Goal: Information Seeking & Learning: Check status

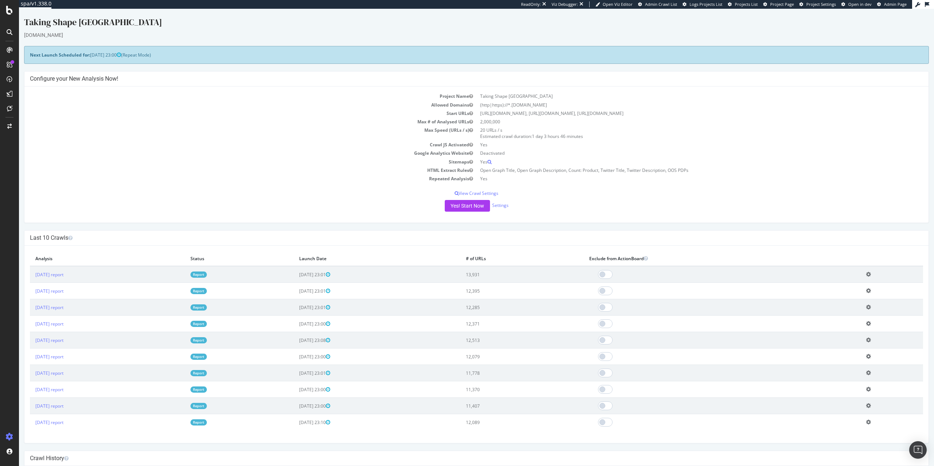
click at [102, 53] on span "[DATE] 23:00" at bounding box center [105, 55] width 31 height 6
click at [223, 114] on td "Start URLs" at bounding box center [253, 113] width 447 height 8
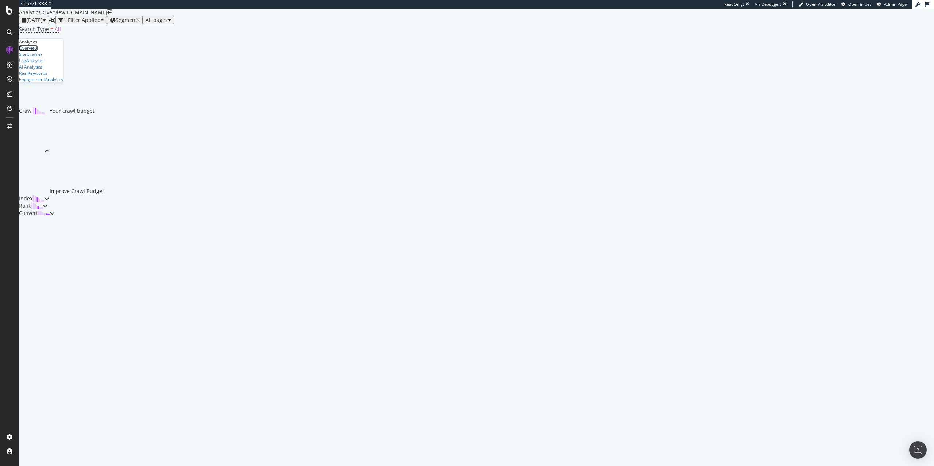
click at [38, 51] on div "Overview" at bounding box center [28, 48] width 19 height 6
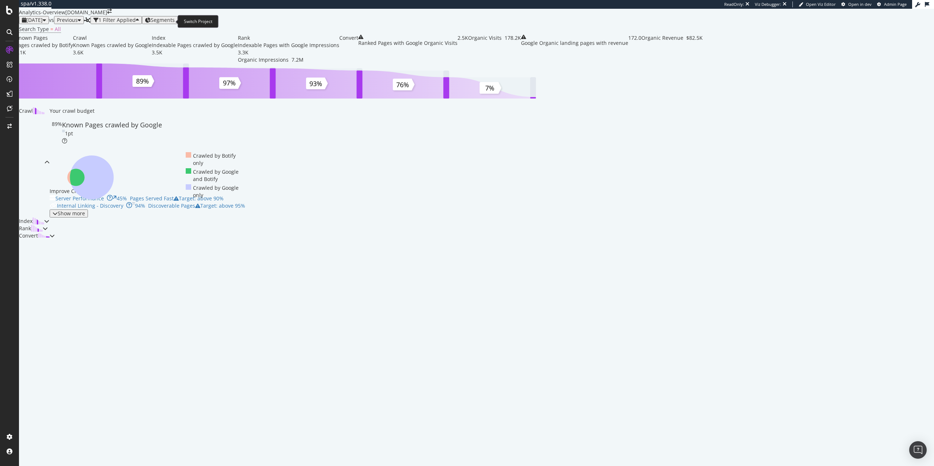
click at [112, 14] on icon "arrow-right-arrow-left" at bounding box center [109, 11] width 4 height 5
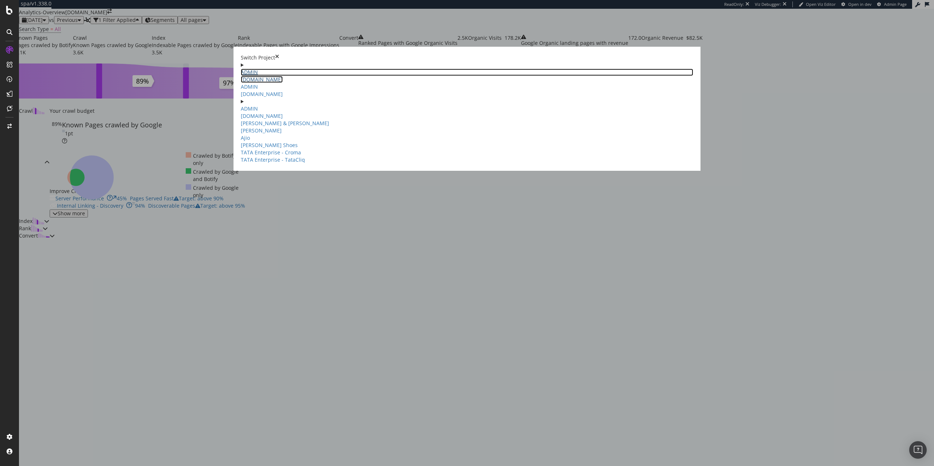
click at [311, 69] on link "ADMIN charleskeith.com" at bounding box center [467, 76] width 453 height 14
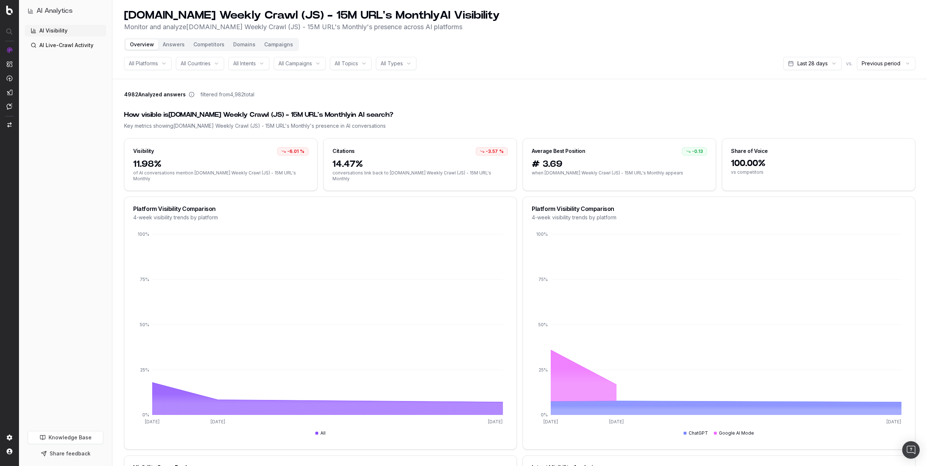
click at [164, 64] on div "All Platforms" at bounding box center [147, 63] width 47 height 13
click at [328, 96] on div "4982 Analyzed answers filtered from 4,982 total" at bounding box center [519, 96] width 791 height 10
click at [804, 62] on html "AI Analytics AI Visibility AI Live-Crawl Activity Knowledge Base Share feedback…" at bounding box center [463, 233] width 927 height 466
click at [162, 67] on div "All Platforms" at bounding box center [147, 63] width 47 height 13
drag, startPoint x: 581, startPoint y: 79, endPoint x: 218, endPoint y: 77, distance: 363.1
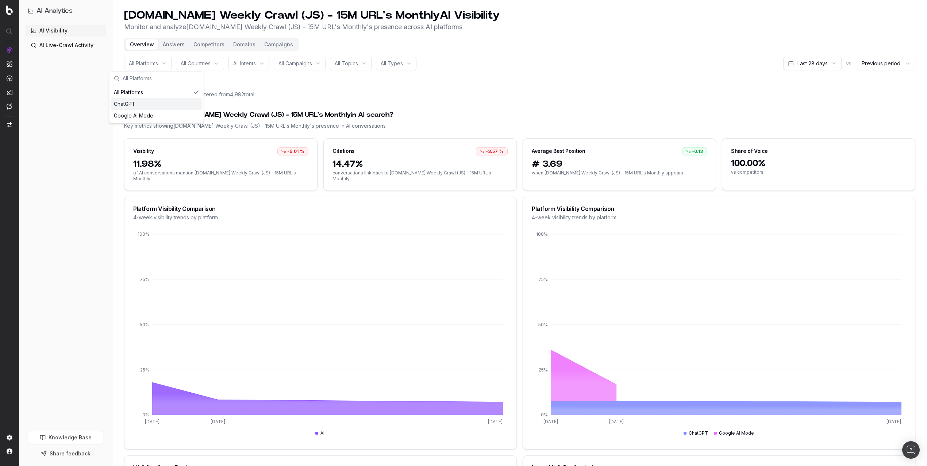
click at [581, 79] on header "sigmaaldrich.com Weekly Crawl (JS) - 15M URL's Monthly AI Visibility Monitor an…" at bounding box center [519, 39] width 815 height 79
click at [120, 62] on header "sigmaaldrich.com Weekly Crawl (JS) - 15M URL's Monthly AI Visibility Monitor an…" at bounding box center [519, 39] width 815 height 79
click at [136, 64] on span "All Platforms" at bounding box center [143, 63] width 29 height 7
click at [545, 108] on div "How visible is sigmaaldrich.com Weekly Crawl (JS) - 15M URL's Monthly in AI sea…" at bounding box center [519, 119] width 791 height 37
click at [184, 45] on button "Answers" at bounding box center [173, 44] width 31 height 10
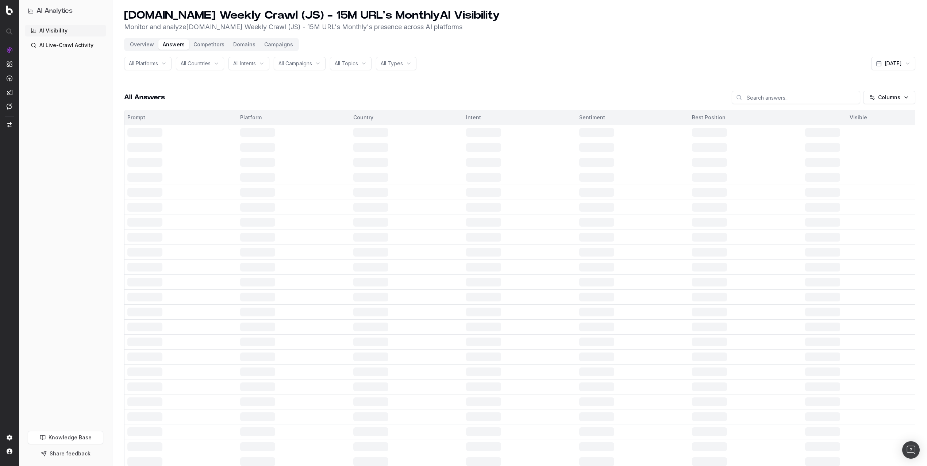
click at [177, 45] on button "Answers" at bounding box center [173, 44] width 31 height 10
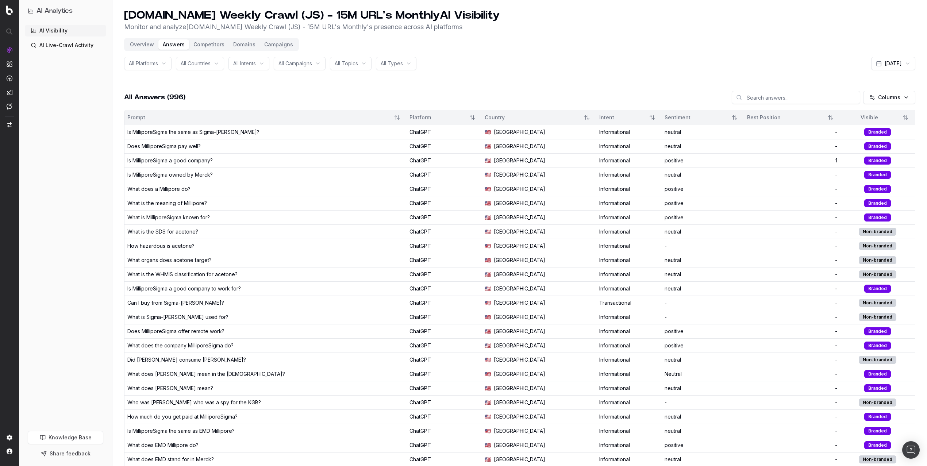
click at [201, 49] on button "Competitors" at bounding box center [209, 44] width 40 height 10
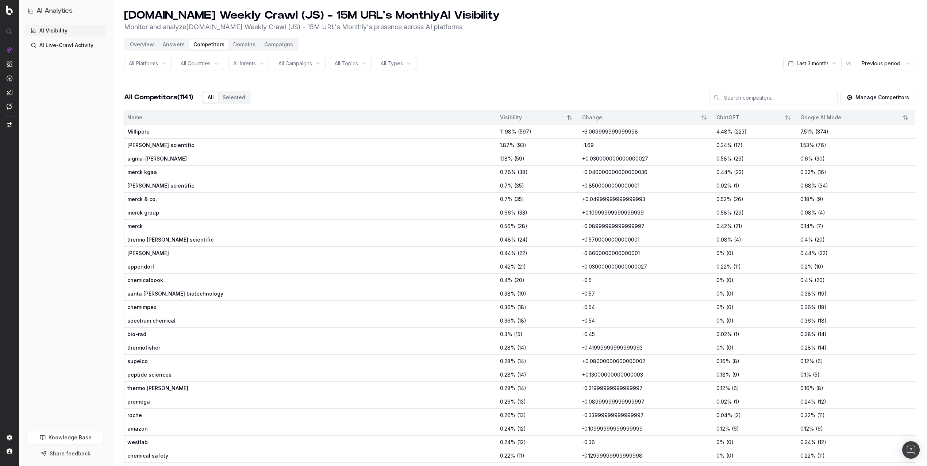
click at [254, 46] on button "Domains" at bounding box center [244, 44] width 31 height 10
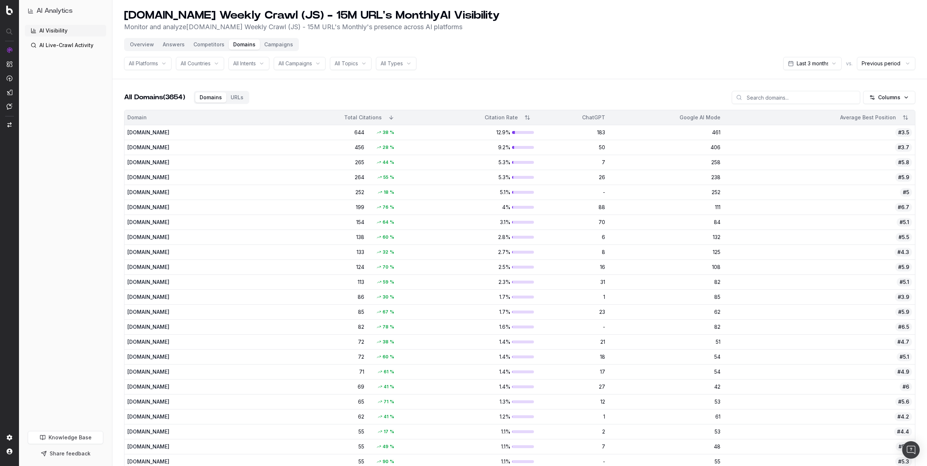
click at [286, 46] on button "Campaigns" at bounding box center [279, 44] width 38 height 10
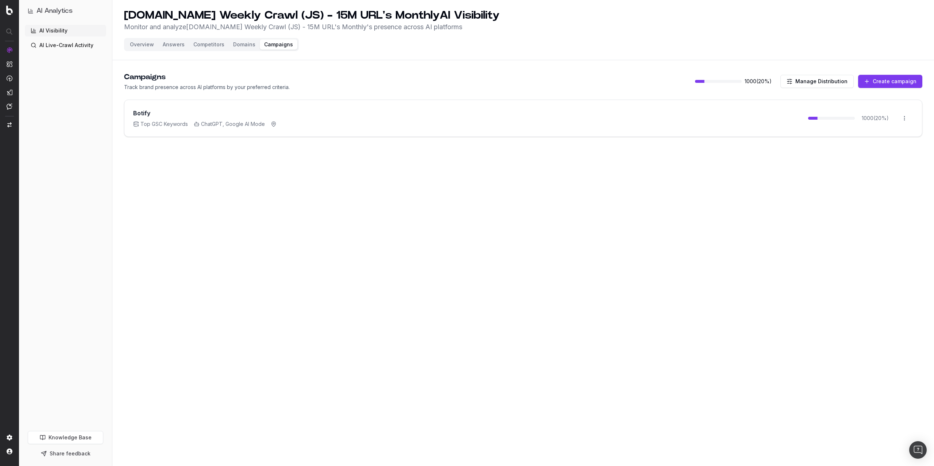
click at [339, 118] on div "Botify Top GSC Keywords ChatGPT, Google AI Mode 1000 ( 20 %) Open menu" at bounding box center [523, 118] width 798 height 36
click at [905, 120] on html "AI Analytics AI Visibility AI Live-Crawl Activity Knowledge Base Share feedback…" at bounding box center [467, 233] width 934 height 466
click at [569, 150] on html "AI Analytics AI Visibility AI Live-Crawl Activity Knowledge Base Share feedback…" at bounding box center [467, 233] width 934 height 466
click at [145, 47] on button "Overview" at bounding box center [142, 44] width 33 height 10
click at [136, 38] on div "Overview Answers Competitors Domains Campaigns" at bounding box center [211, 44] width 175 height 13
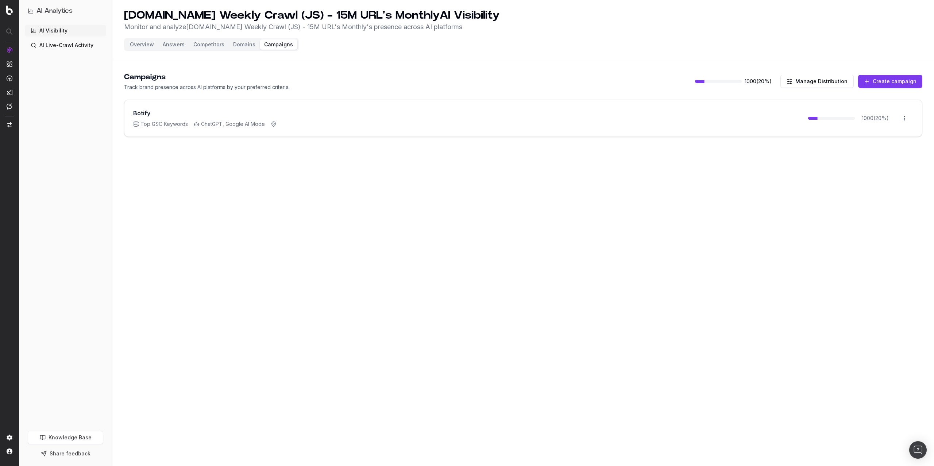
click at [46, 42] on link "AI Live-Crawl Activity" at bounding box center [65, 45] width 81 height 12
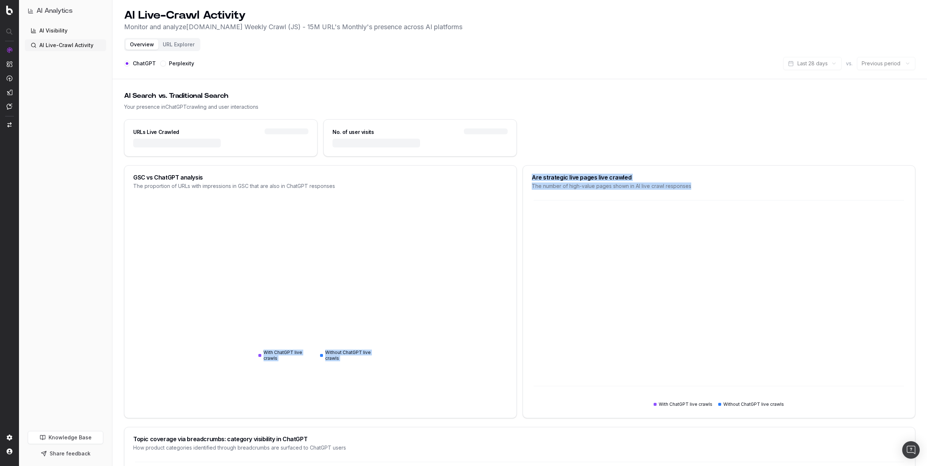
drag, startPoint x: 246, startPoint y: 326, endPoint x: 600, endPoint y: 392, distance: 359.7
click at [600, 392] on div "GSC vs ChatGPT analysis The proportion of URLs with impressions in GSC that are…" at bounding box center [519, 291] width 791 height 253
click at [438, 377] on div "With ChatGPT live crawls Without ChatGPT live crawls" at bounding box center [320, 308] width 374 height 219
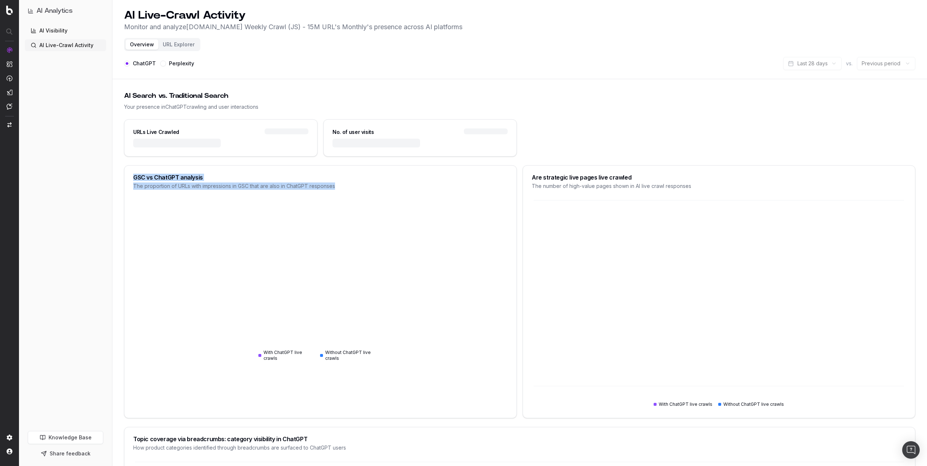
drag, startPoint x: 424, startPoint y: 370, endPoint x: 249, endPoint y: 147, distance: 283.2
click at [422, 151] on div at bounding box center [420, 148] width 193 height 18
drag, startPoint x: 459, startPoint y: 265, endPoint x: 471, endPoint y: 286, distance: 24.2
click at [465, 283] on div "AI Live-Crawl Activity Monitor and analyze sigmaaldrich.com Weekly Crawl (JS) -…" at bounding box center [519, 462] width 815 height 925
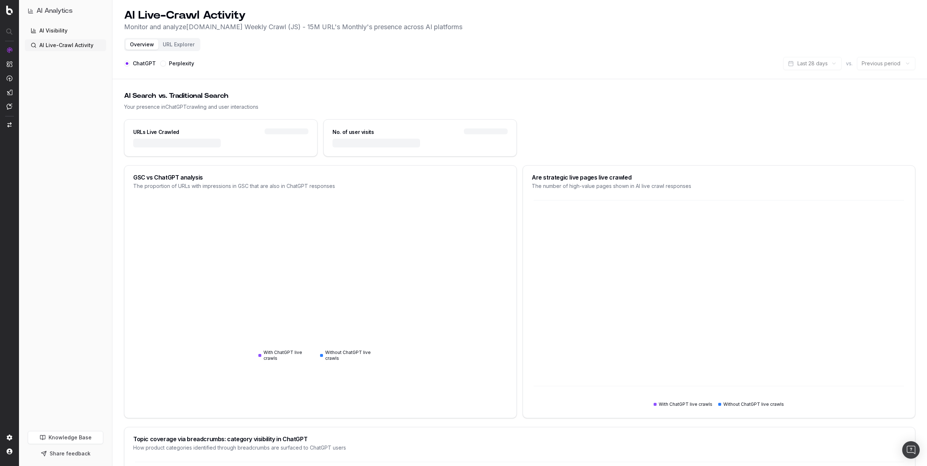
click at [470, 286] on div "With ChatGPT live crawls Without ChatGPT live crawls" at bounding box center [320, 308] width 374 height 219
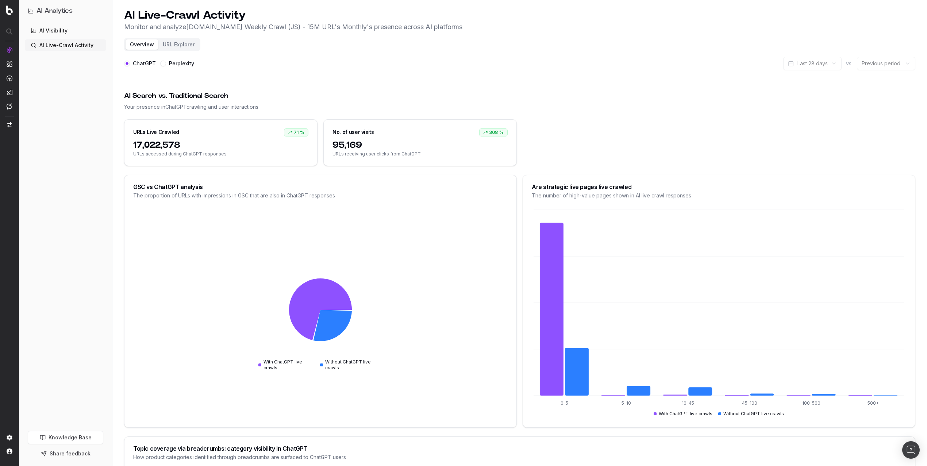
click at [487, 138] on div "No. of user visits 308 %" at bounding box center [420, 130] width 193 height 20
click at [488, 132] on div "308 %" at bounding box center [493, 132] width 28 height 8
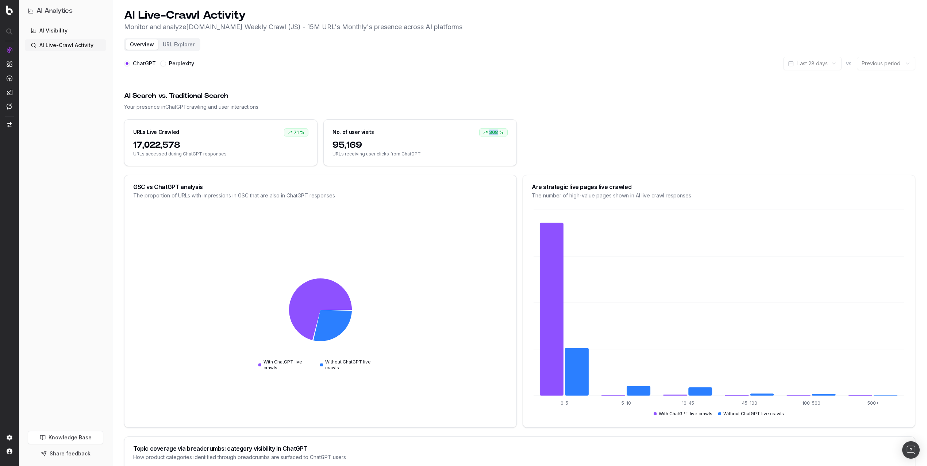
click at [488, 132] on div "308 %" at bounding box center [493, 132] width 28 height 8
click at [472, 119] on div "No. of user visits 308 % 95,169 URLs receiving user clicks from ChatGPT" at bounding box center [419, 142] width 193 height 47
drag, startPoint x: 186, startPoint y: 135, endPoint x: 511, endPoint y: 173, distance: 327.8
click at [511, 173] on div "URLs Live Crawled 71 % 17,022,578 URLs accessed during ChatGPT responses No. of…" at bounding box center [519, 146] width 791 height 55
click at [621, 184] on div "Are strategic live pages live crawled" at bounding box center [719, 187] width 374 height 6
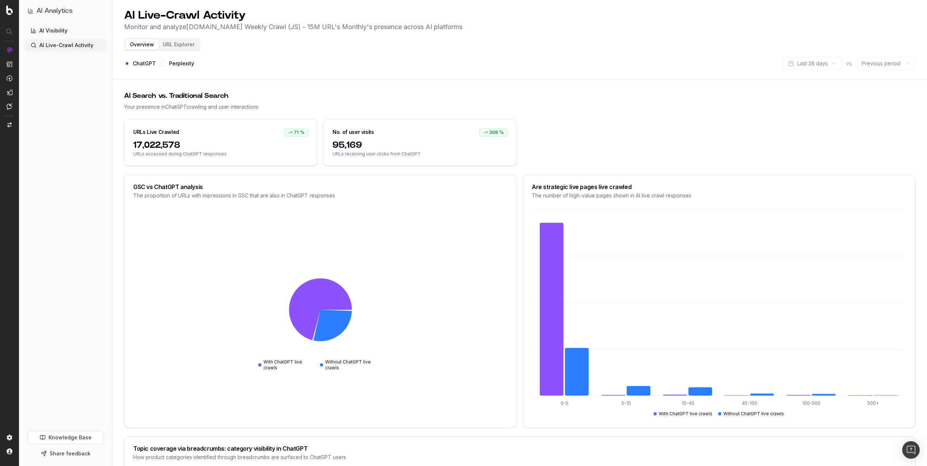
click at [179, 42] on button "URL Explorer" at bounding box center [178, 44] width 41 height 10
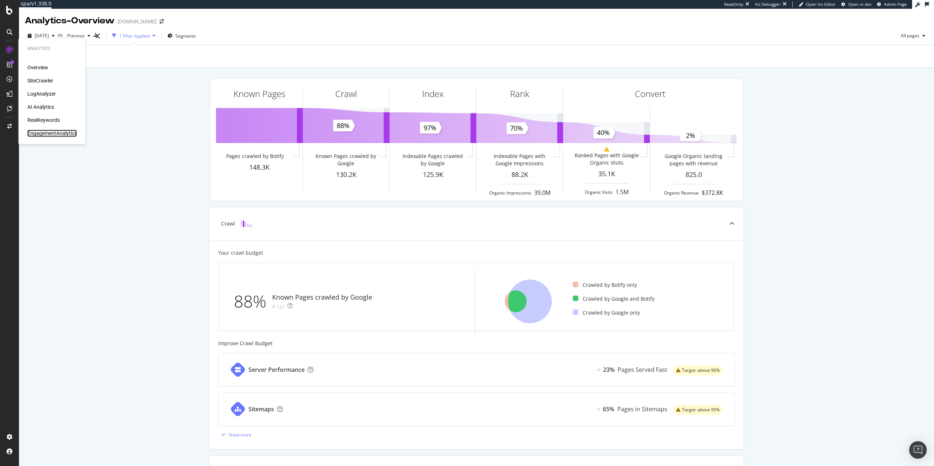
click at [46, 133] on div "EngagementAnalytics" at bounding box center [52, 133] width 50 height 7
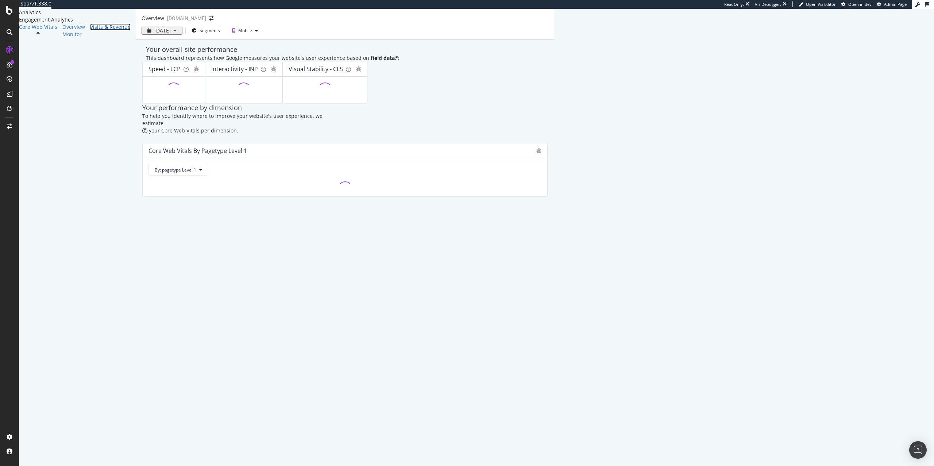
click at [90, 31] on div "Visits & Revenue" at bounding box center [110, 26] width 41 height 7
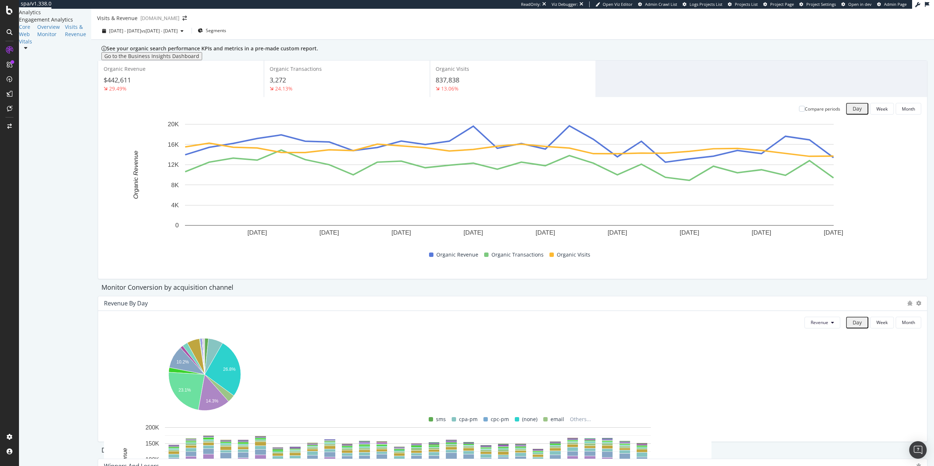
click at [309, 85] on div "3,272" at bounding box center [347, 80] width 154 height 9
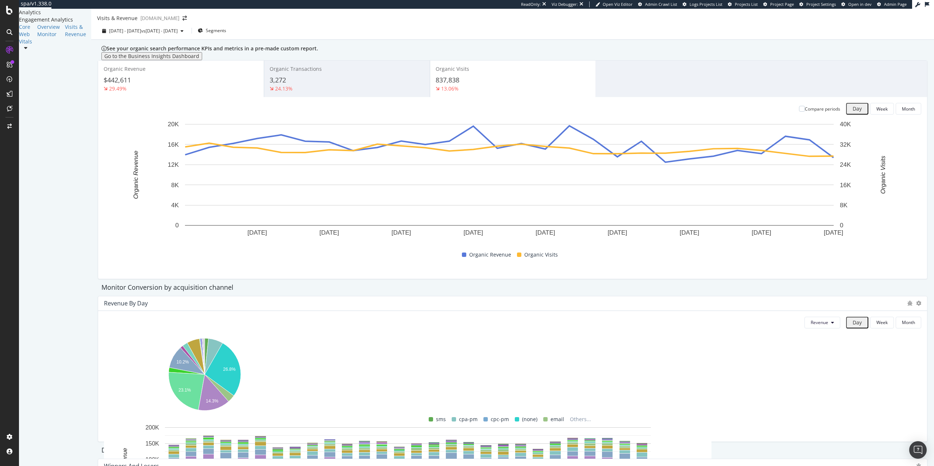
click at [468, 85] on div "837,838" at bounding box center [513, 80] width 154 height 9
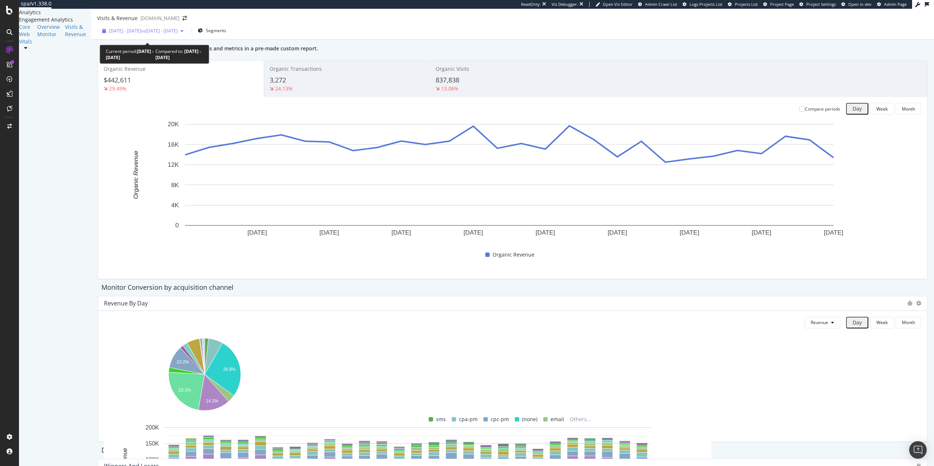
click at [171, 34] on span "vs 2025 Aug. 9th - Sep. 5th" at bounding box center [159, 31] width 36 height 6
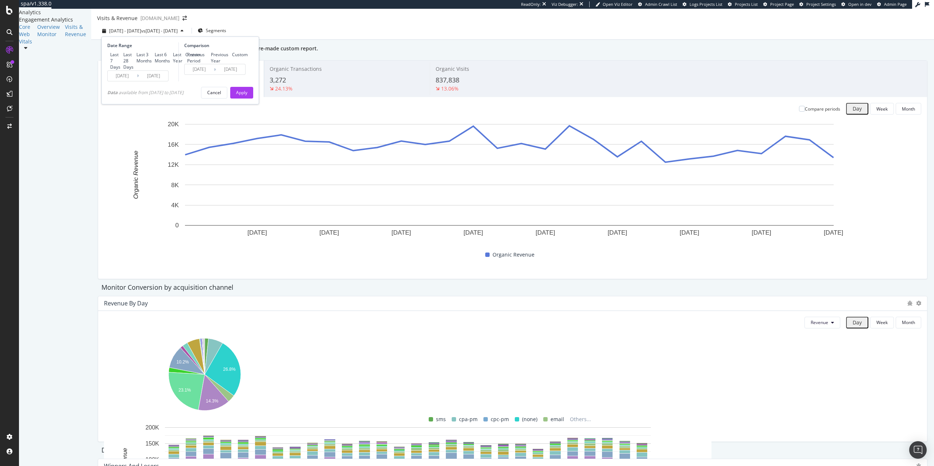
click at [173, 64] on div "Last Year" at bounding box center [177, 57] width 9 height 12
type input "2024/10/04"
type input "2023/10/05"
type input "2024/10/03"
click at [236, 96] on div "Apply" at bounding box center [241, 92] width 11 height 6
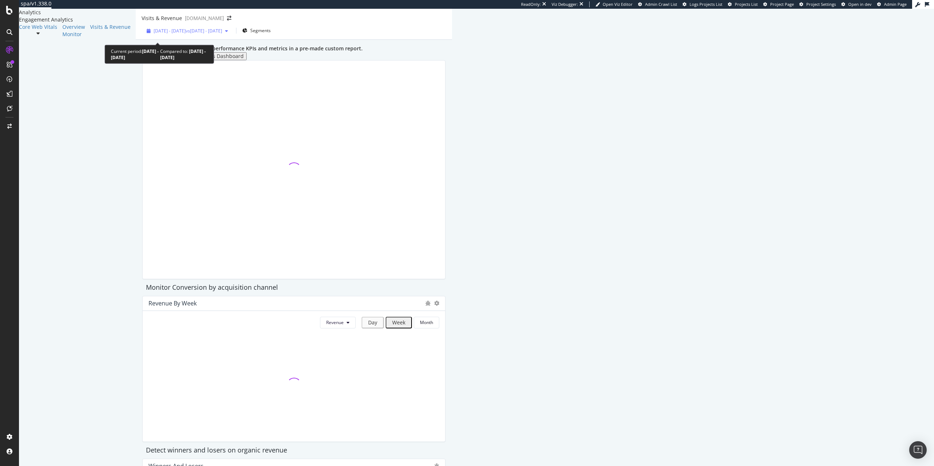
click at [186, 32] on span "vs 2023 Oct. 5th - 2024 Oct. 3rd" at bounding box center [204, 31] width 36 height 6
click at [300, 78] on div "See your organic search performance KPIs and metrics in a pre-made custom repor…" at bounding box center [294, 289] width 316 height 499
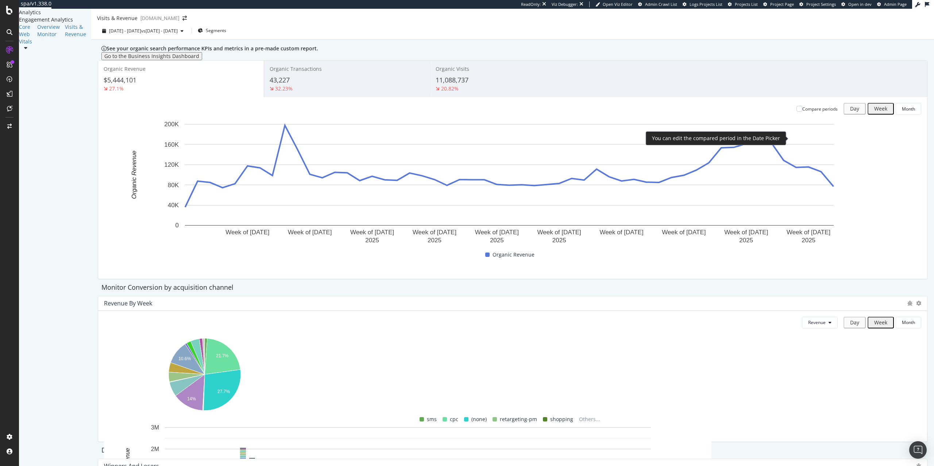
click at [818, 112] on div "Compare periods" at bounding box center [820, 109] width 35 height 6
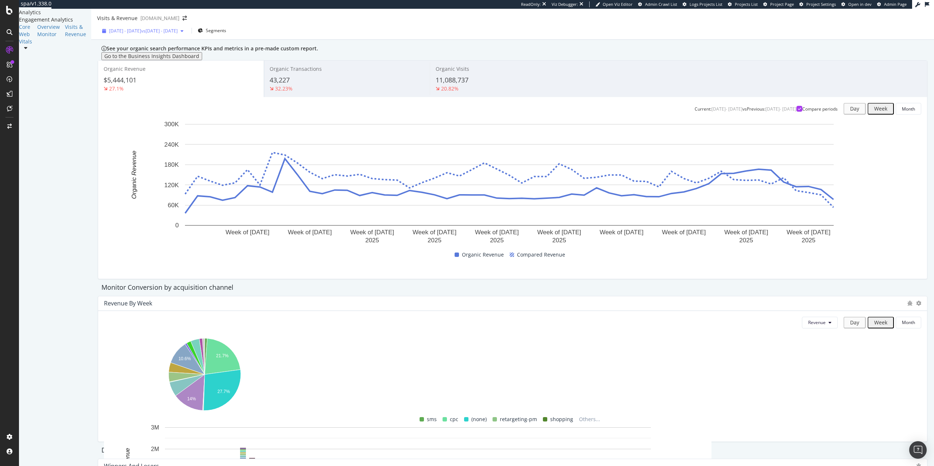
click at [186, 34] on div "2024 Oct. 4th - 2025 Oct. 3rd vs 2023 Oct. 5th - 2024 Oct. 3rd" at bounding box center [142, 31] width 87 height 6
click at [136, 64] on div "Last 3 Months" at bounding box center [143, 57] width 15 height 12
type input "2025/07/04"
type input "2025/04/03"
type input "2025/07/03"
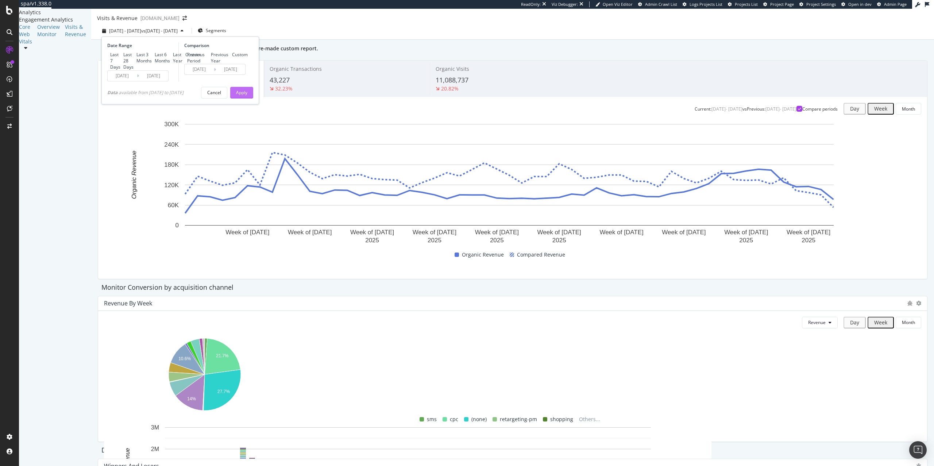
click at [230, 99] on button "Apply" at bounding box center [241, 93] width 23 height 12
